Goal: Information Seeking & Learning: Find specific fact

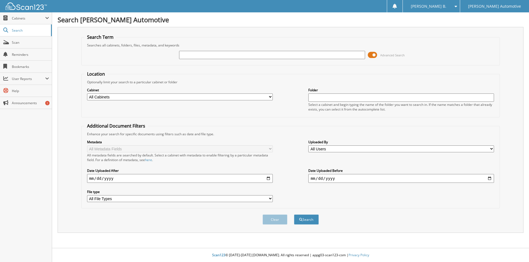
click at [269, 60] on div "Advanced Search" at bounding box center [290, 55] width 412 height 15
click at [301, 58] on input "text" at bounding box center [272, 55] width 186 height 8
type input "903139A"
click at [294, 215] on button "Search" at bounding box center [306, 220] width 25 height 10
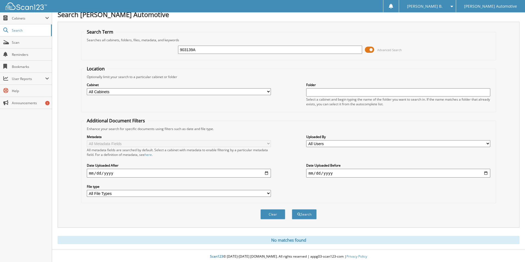
scroll to position [7, 0]
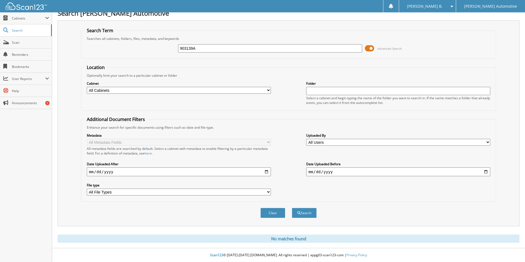
click at [229, 49] on input "903139A" at bounding box center [270, 48] width 184 height 8
type input "903139"
click at [292, 208] on button "Search" at bounding box center [304, 213] width 25 height 10
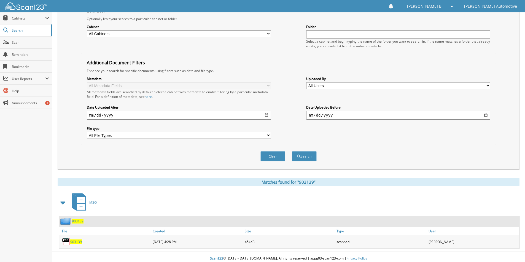
scroll to position [67, 0]
